Goal: Task Accomplishment & Management: Use online tool/utility

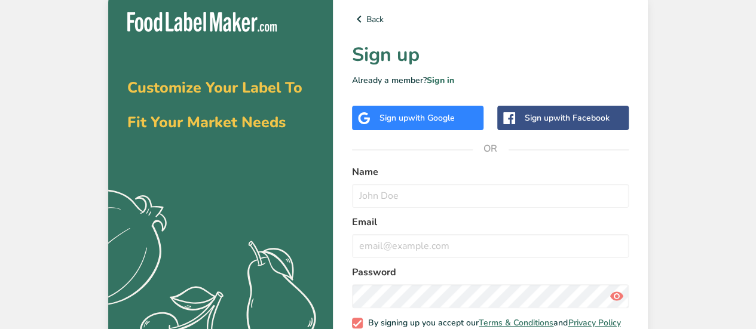
click at [415, 121] on span "with Google" at bounding box center [431, 117] width 47 height 11
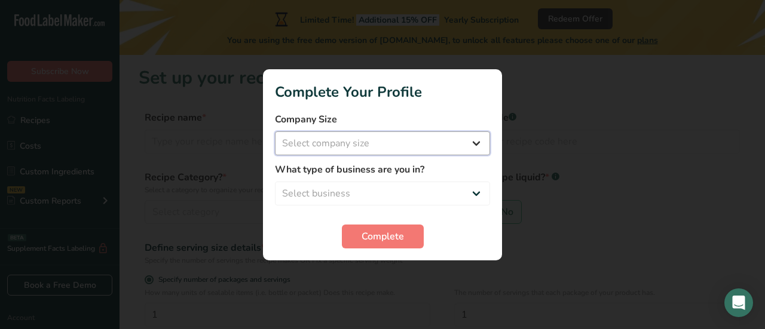
click at [403, 140] on select "Select company size Fewer than 10 Employees 10 to 50 Employees 51 to 500 Employ…" at bounding box center [382, 143] width 215 height 24
select select "1"
click at [275, 131] on select "Select company size Fewer than 10 Employees 10 to 50 Employees 51 to 500 Employ…" at bounding box center [382, 143] width 215 height 24
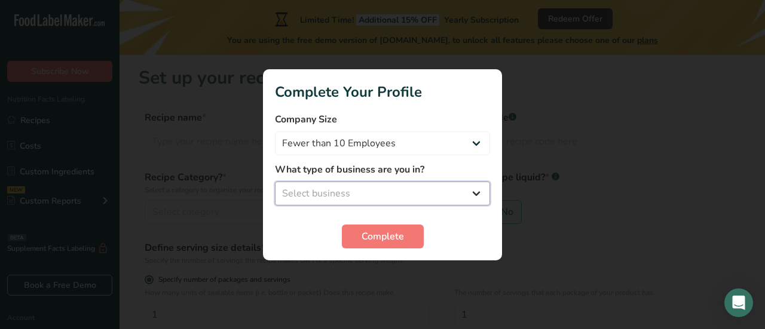
click at [394, 194] on select "Select business Packaged Food Manufacturer Restaurant & Cafe Bakery Meal Plans …" at bounding box center [382, 194] width 215 height 24
select select "6"
click at [275, 182] on select "Select business Packaged Food Manufacturer Restaurant & Cafe Bakery Meal Plans …" at bounding box center [382, 194] width 215 height 24
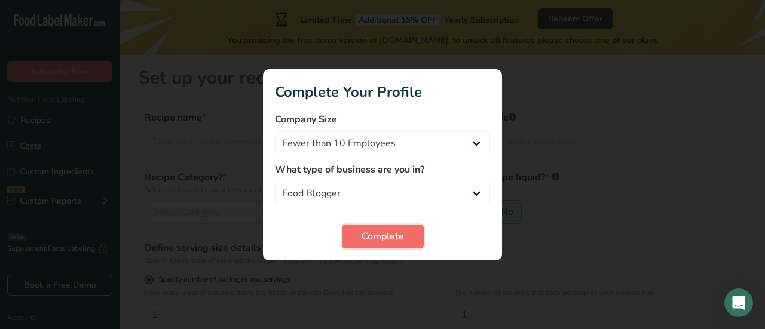
click at [375, 242] on span "Complete" at bounding box center [383, 236] width 42 height 14
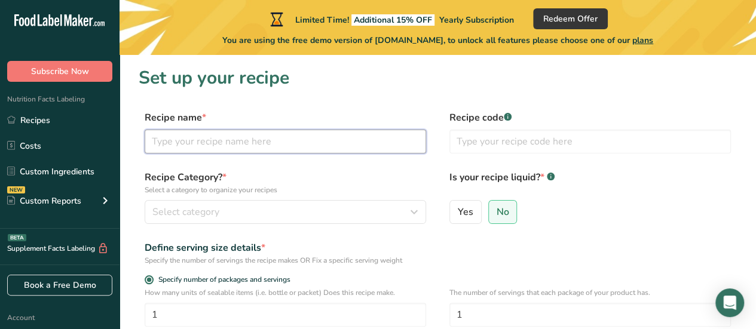
click at [207, 133] on input "text" at bounding box center [285, 142] width 281 height 24
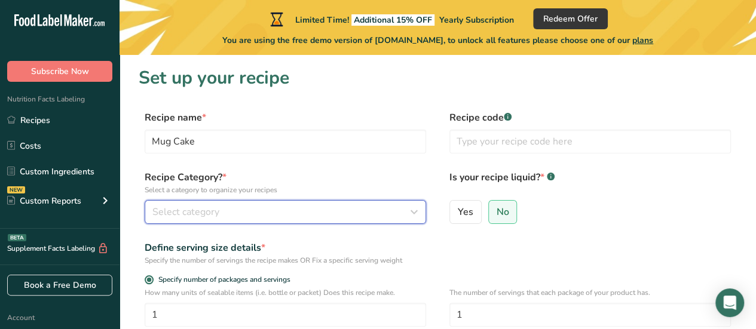
click at [289, 212] on div "Select category" at bounding box center [281, 212] width 259 height 14
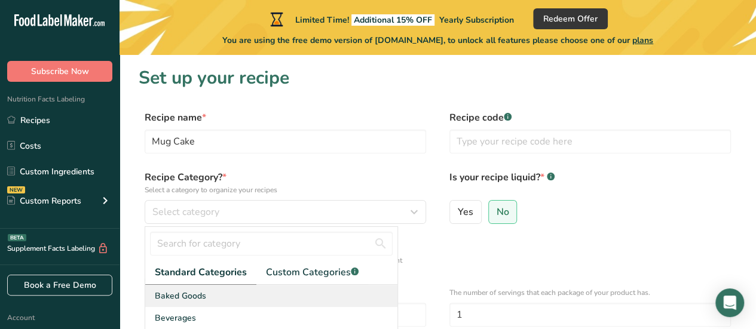
click at [284, 295] on div "Baked Goods" at bounding box center [271, 296] width 252 height 22
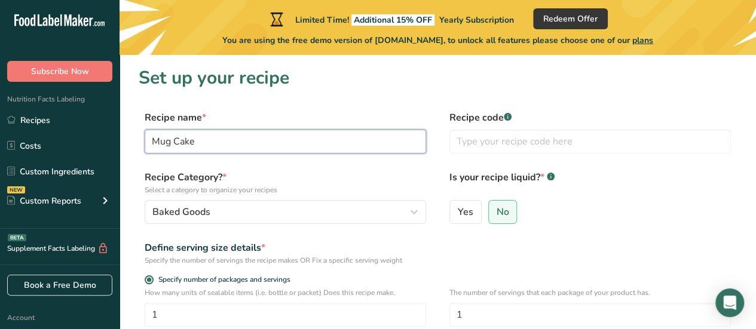
click at [154, 145] on input "Mug Cake" at bounding box center [285, 142] width 281 height 24
type input "Dairy Free Gluten Free Chocolate Mug Cake"
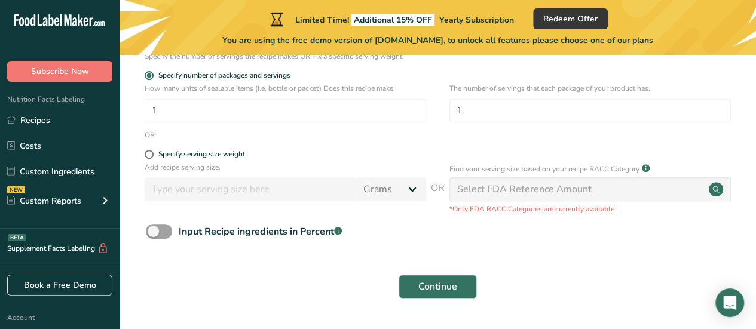
scroll to position [206, 0]
click at [449, 283] on span "Continue" at bounding box center [437, 285] width 39 height 14
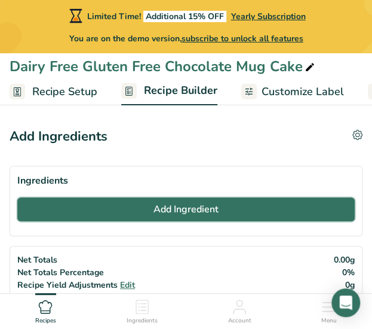
click at [148, 212] on button "Add Ingredient" at bounding box center [186, 209] width 338 height 24
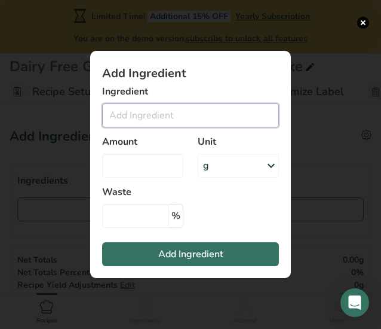
click at [136, 118] on input "Add ingredient modal" at bounding box center [190, 115] width 177 height 24
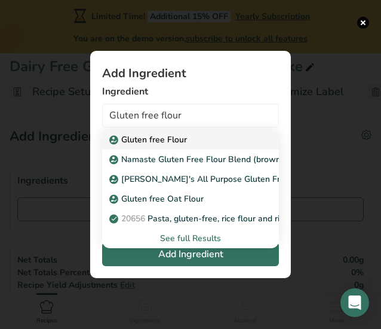
click at [222, 140] on div "Gluten free Flour" at bounding box center [181, 139] width 139 height 13
type input "Gluten free Flour"
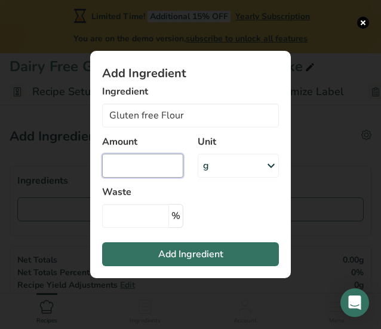
click at [155, 166] on input "Add ingredient modal" at bounding box center [142, 166] width 81 height 24
type input "2"
click at [267, 162] on icon "Add ingredient modal" at bounding box center [271, 166] width 14 height 22
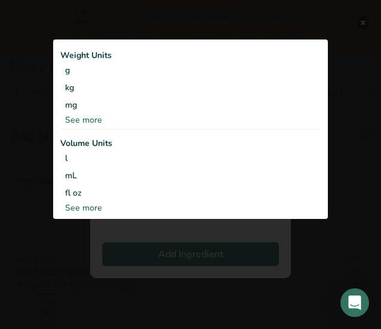
click at [96, 120] on div "See more" at bounding box center [190, 120] width 261 height 13
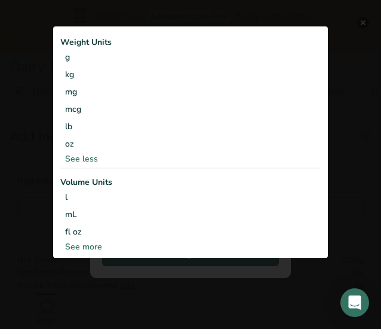
click at [87, 247] on div "See more" at bounding box center [190, 246] width 261 height 13
select select "22"
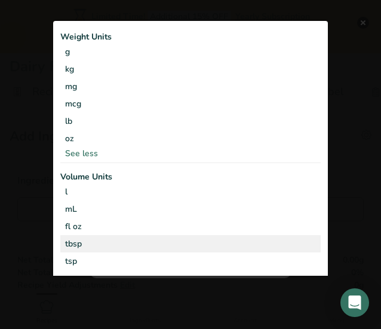
click at [111, 247] on div "tbsp" at bounding box center [190, 243] width 251 height 13
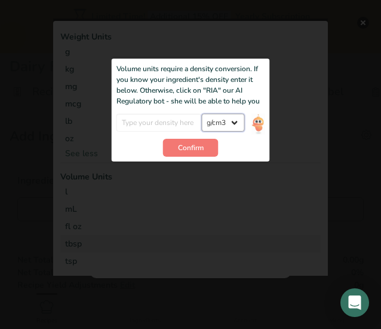
click at [213, 122] on select "lb/ft3 g/cm3" at bounding box center [222, 123] width 43 height 18
click at [201, 114] on select "lb/ft3 g/cm3" at bounding box center [222, 123] width 43 height 18
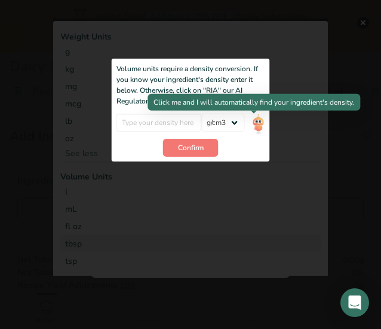
click at [256, 123] on img "Add ingredient modal" at bounding box center [258, 124] width 13 height 21
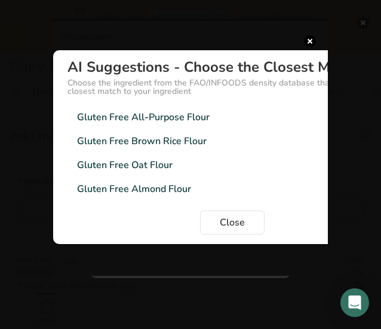
click at [204, 116] on div "Gluten Free All-Purpose Flour" at bounding box center [143, 116] width 133 height 14
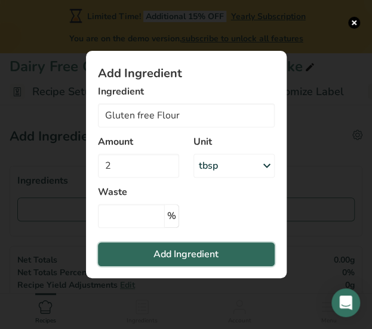
click at [181, 250] on span "Add Ingredient" at bounding box center [186, 254] width 65 height 14
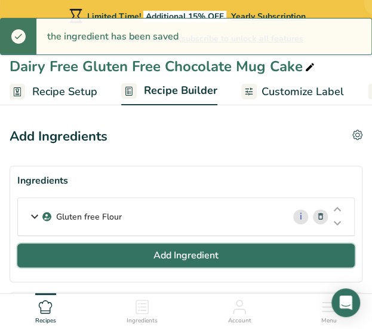
click at [166, 250] on span "Add Ingredient" at bounding box center [186, 255] width 65 height 14
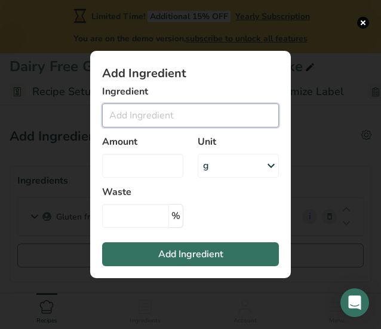
click at [154, 117] on input "Add ingredient modal" at bounding box center [190, 115] width 177 height 24
click at [171, 112] on input "Add ingredient modal" at bounding box center [190, 115] width 177 height 24
drag, startPoint x: 174, startPoint y: 121, endPoint x: 77, endPoint y: 115, distance: 97.6
click at [77, 115] on div "Add Ingredient Ingredient caster sugar No Results Found Amount Unit g Weight Un…" at bounding box center [190, 164] width 239 height 265
drag, startPoint x: 188, startPoint y: 122, endPoint x: -1, endPoint y: 113, distance: 189.0
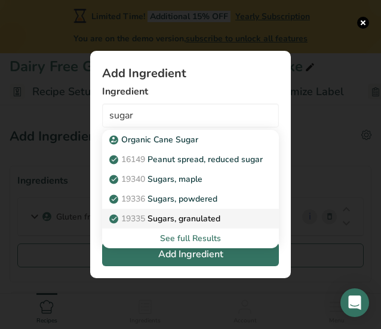
click at [206, 218] on p "19335 [GEOGRAPHIC_DATA], granulated" at bounding box center [166, 218] width 109 height 13
type input "Sugars, granulated"
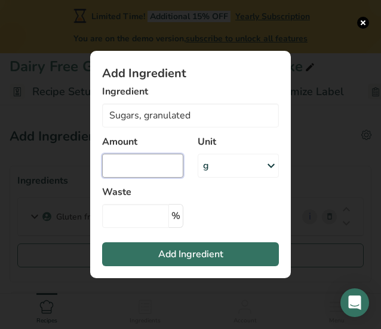
click at [154, 160] on input "Add ingredient modal" at bounding box center [142, 166] width 81 height 24
type input "2"
click at [274, 166] on icon "Add ingredient modal" at bounding box center [271, 166] width 14 height 22
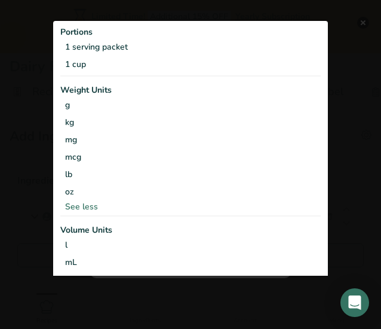
scroll to position [44, 0]
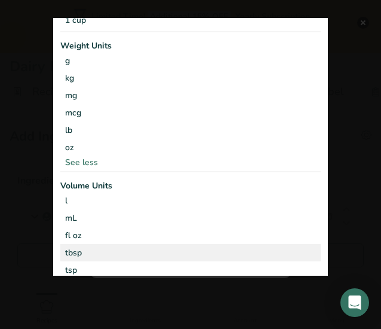
click at [232, 253] on div "tbsp" at bounding box center [190, 252] width 251 height 13
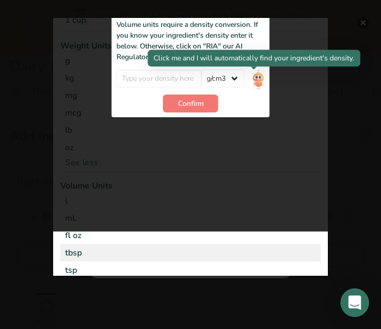
click at [252, 80] on img "Add ingredient modal" at bounding box center [258, 80] width 13 height 21
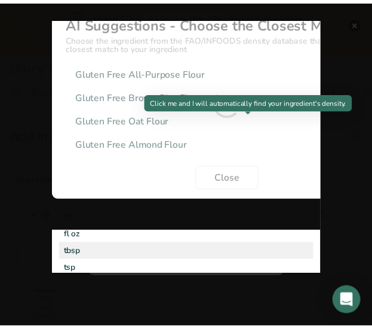
scroll to position [0, 0]
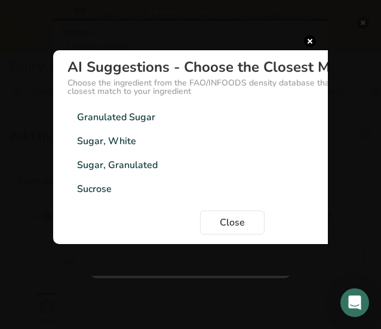
click at [123, 149] on div "Sugar, White 0.85g/cm3" at bounding box center [233, 140] width 330 height 24
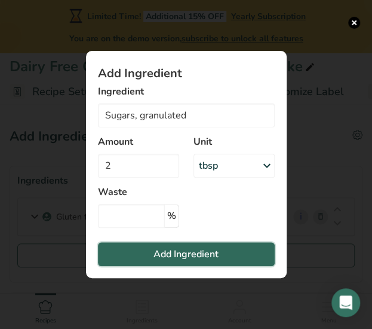
click at [188, 255] on span "Add Ingredient" at bounding box center [186, 254] width 65 height 14
